Goal: Find specific page/section: Find specific page/section

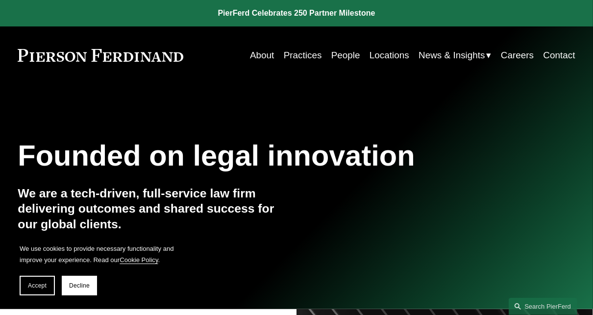
click at [342, 55] on link "People" at bounding box center [345, 55] width 29 height 19
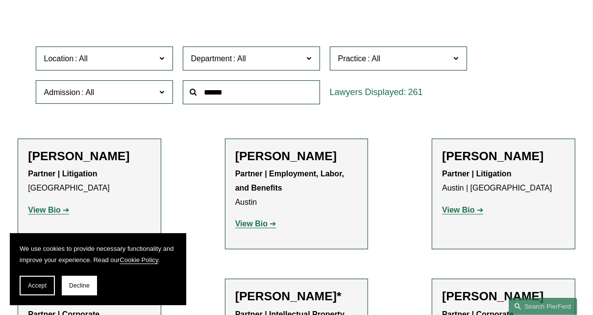
scroll to position [9321, 0]
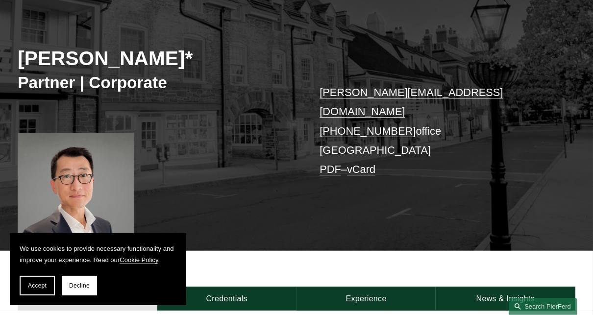
scroll to position [107, 0]
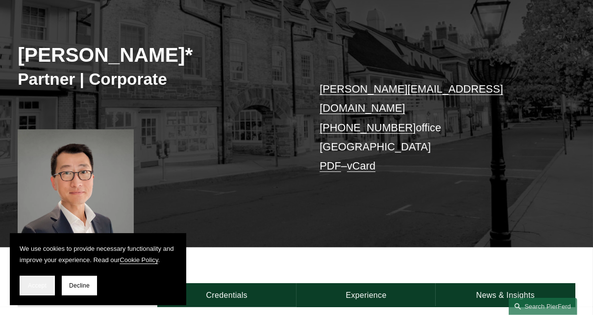
click at [31, 279] on button "Accept" at bounding box center [37, 286] width 35 height 20
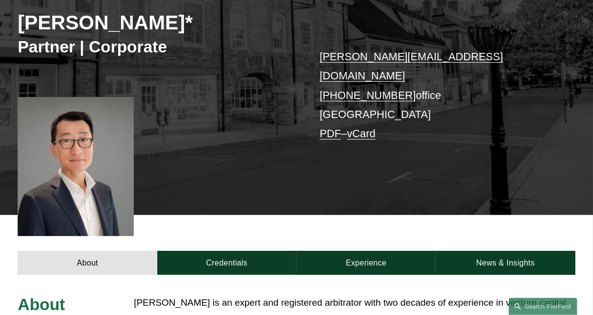
scroll to position [141, 0]
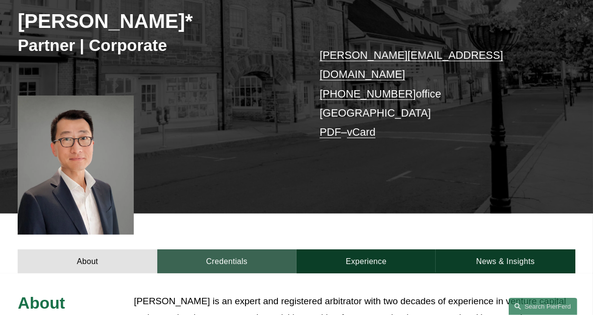
click at [227, 254] on link "Credentials" at bounding box center [226, 261] width 139 height 24
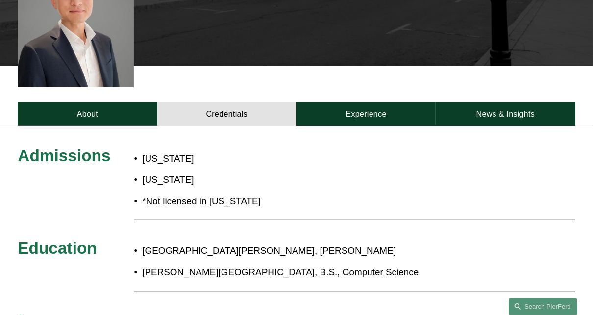
scroll to position [353, 0]
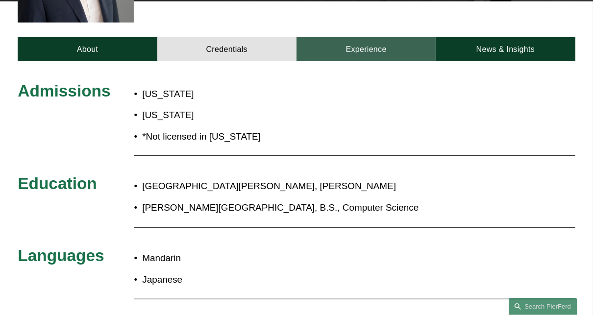
click at [356, 37] on link "Experience" at bounding box center [365, 49] width 139 height 24
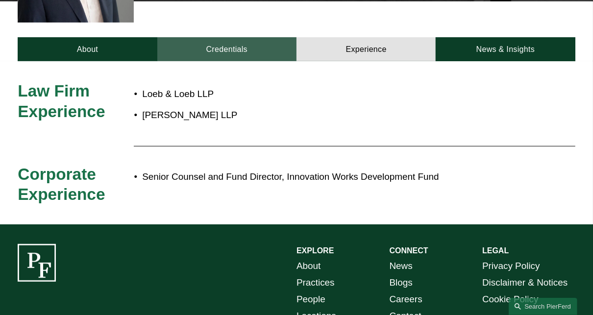
drag, startPoint x: 234, startPoint y: 119, endPoint x: 241, endPoint y: 27, distance: 92.3
drag, startPoint x: 241, startPoint y: 27, endPoint x: 196, endPoint y: 28, distance: 45.1
click at [196, 37] on link "Credentials" at bounding box center [226, 49] width 139 height 24
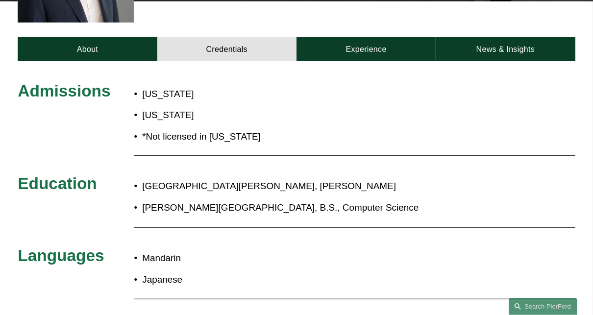
click at [278, 107] on p "[US_STATE]" at bounding box center [242, 115] width 201 height 17
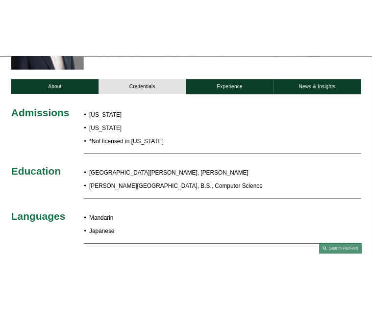
scroll to position [347, 0]
